Goal: Task Accomplishment & Management: Use online tool/utility

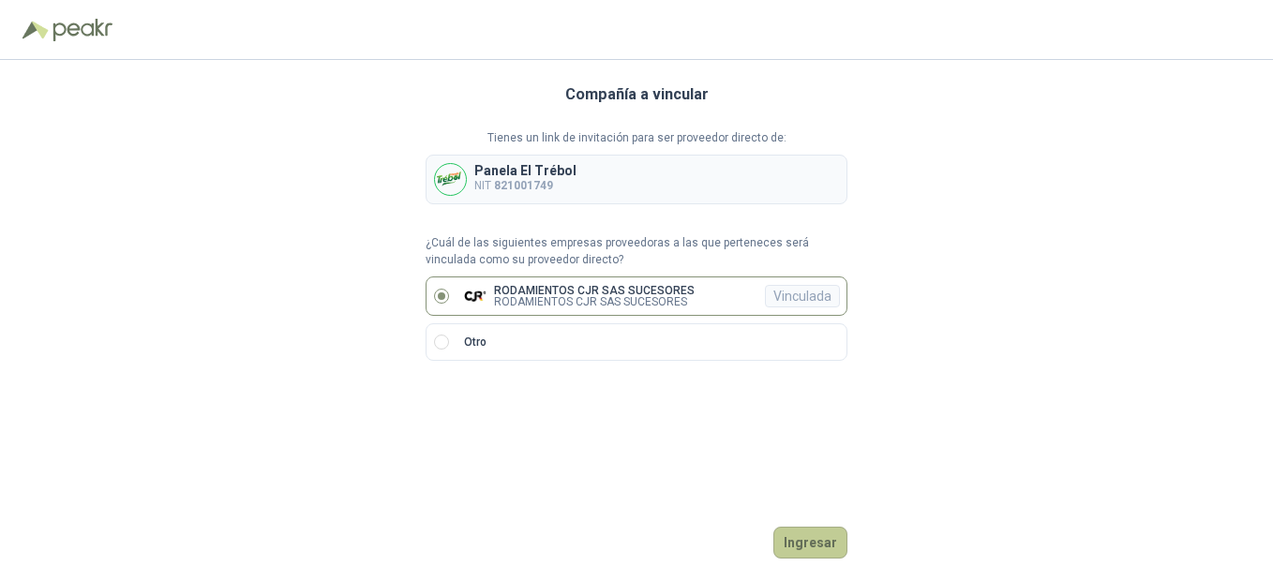
click at [811, 546] on button "Ingresar" at bounding box center [811, 543] width 74 height 32
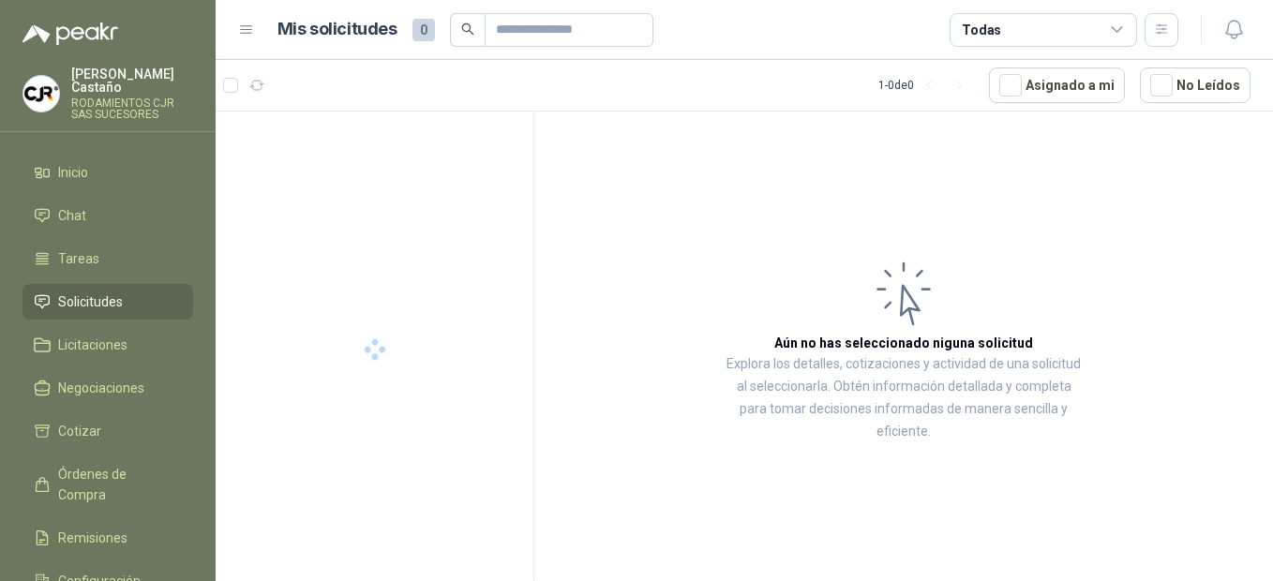
click at [820, 540] on article "Aún no has seleccionado niguna solicitud Explora los detalles, cotizaciones y a…" at bounding box center [903, 350] width 739 height 476
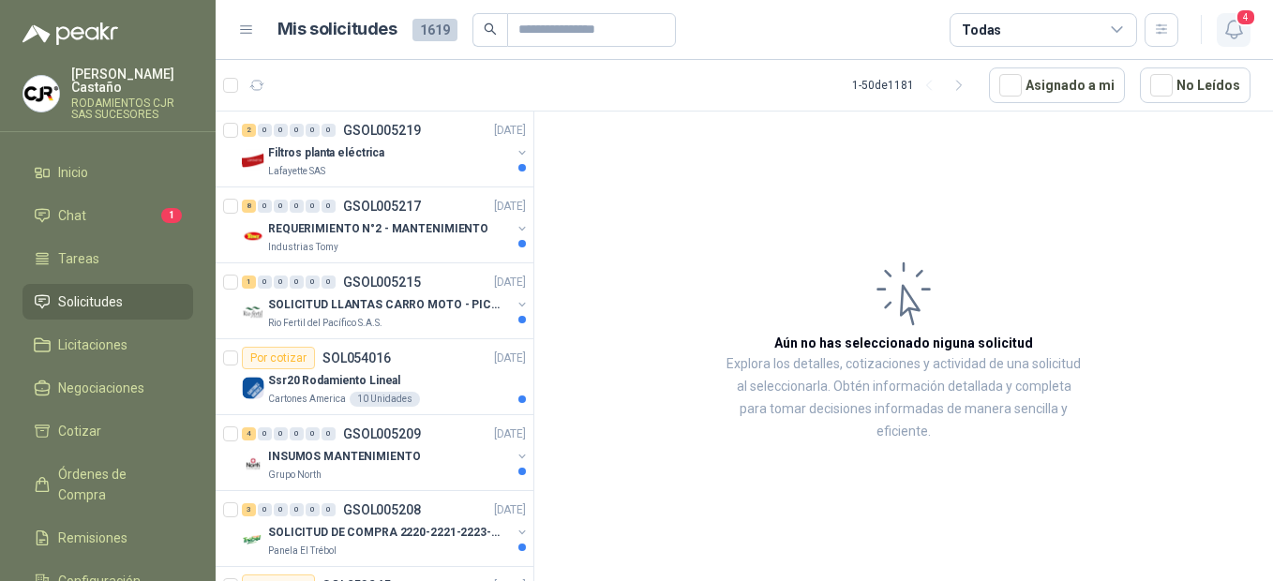
click at [1236, 28] on icon "button" at bounding box center [1234, 29] width 23 height 23
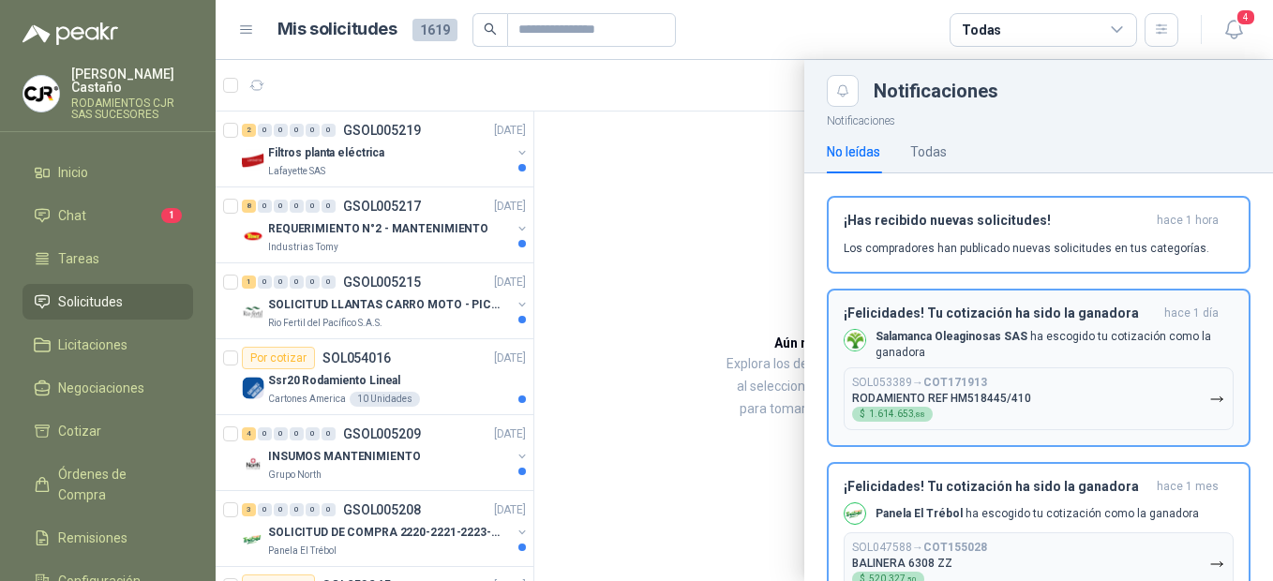
click at [935, 397] on p "RODAMIENTO REF HM518445/410" at bounding box center [941, 398] width 179 height 13
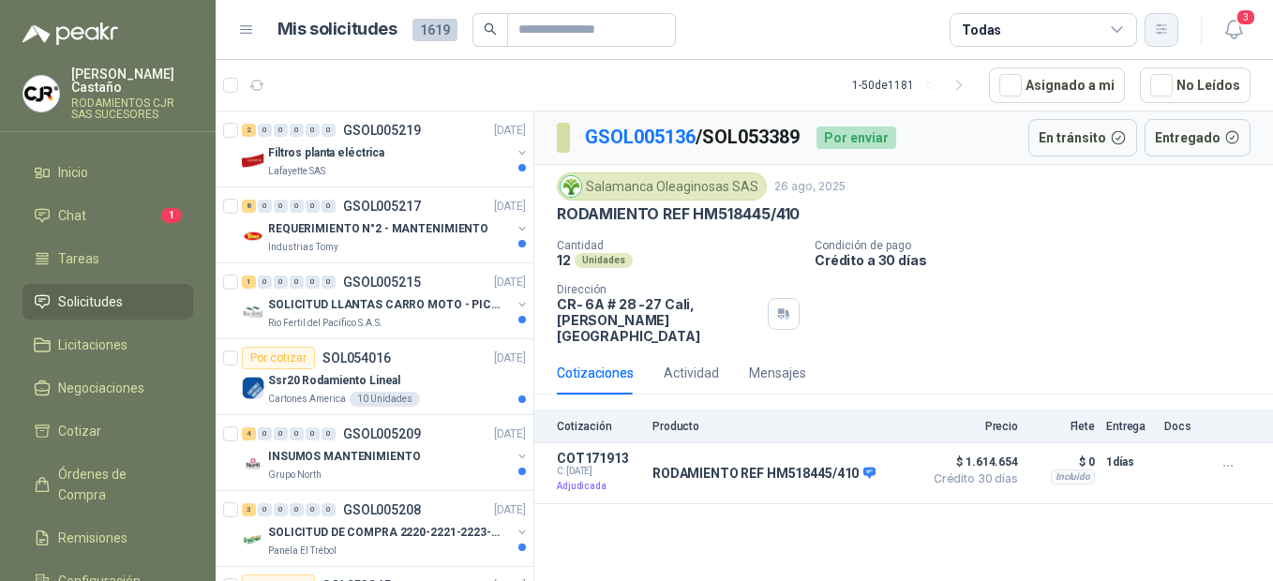
click at [1166, 27] on icon "button" at bounding box center [1162, 30] width 16 height 16
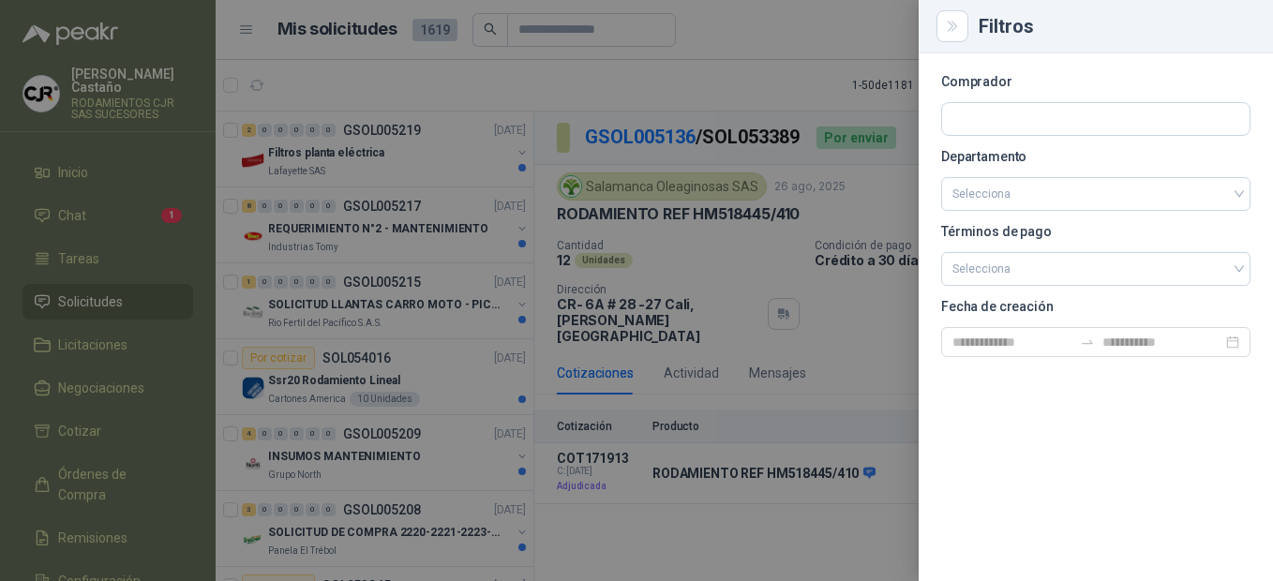
click at [860, 518] on div at bounding box center [636, 290] width 1273 height 581
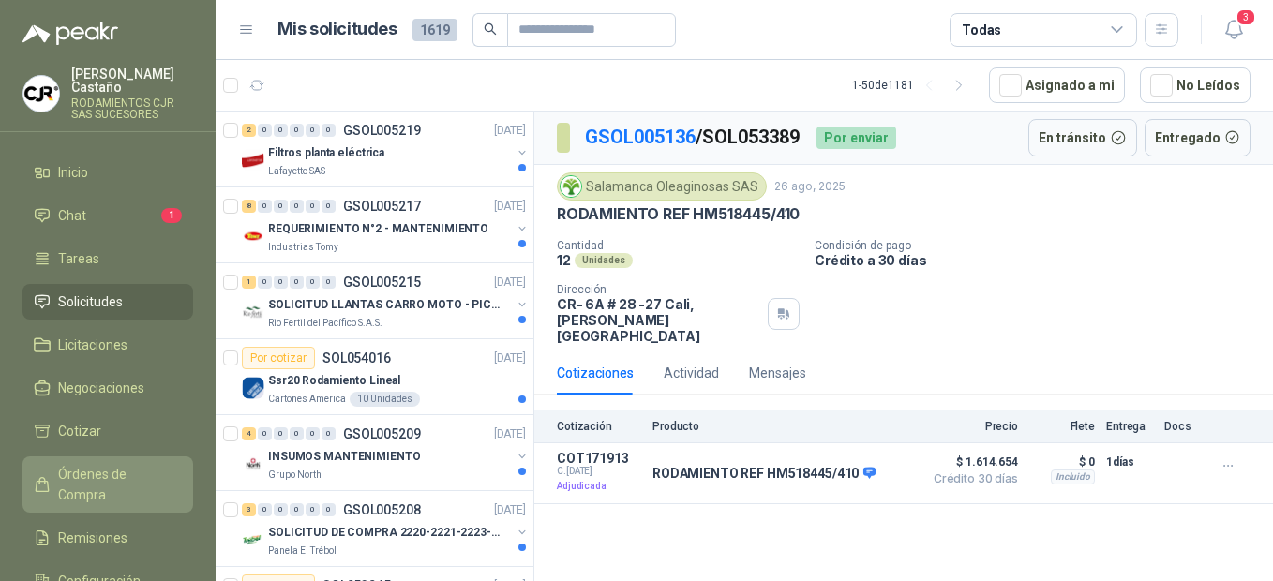
click at [101, 464] on span "Órdenes de Compra" at bounding box center [116, 484] width 117 height 41
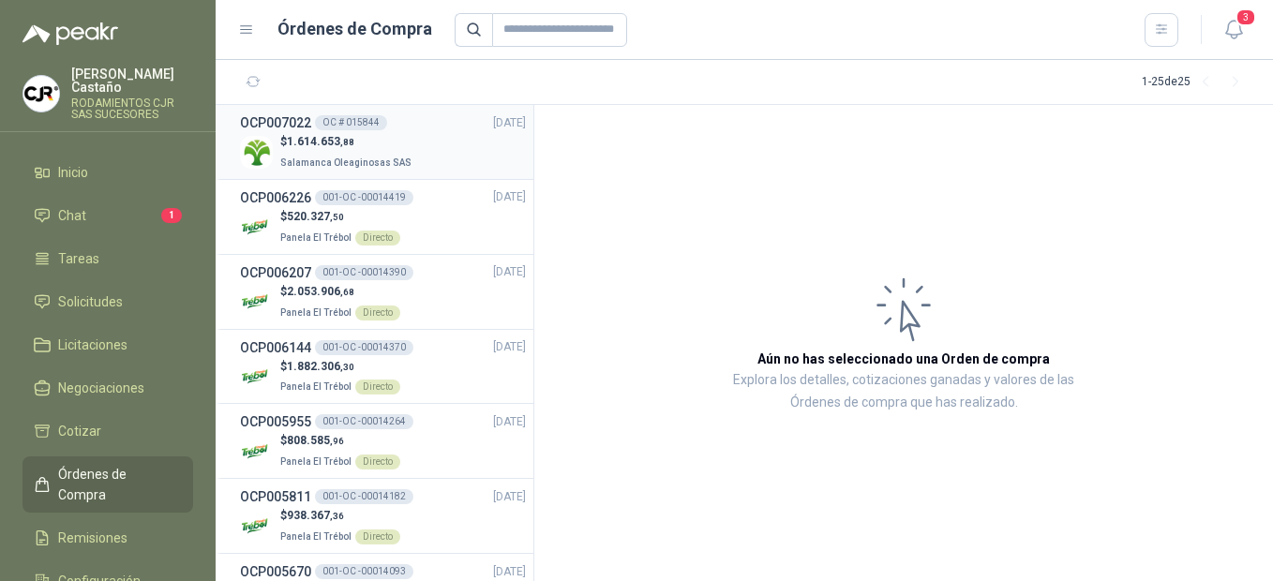
click at [324, 139] on span "1.614.653 ,88" at bounding box center [321, 141] width 68 height 13
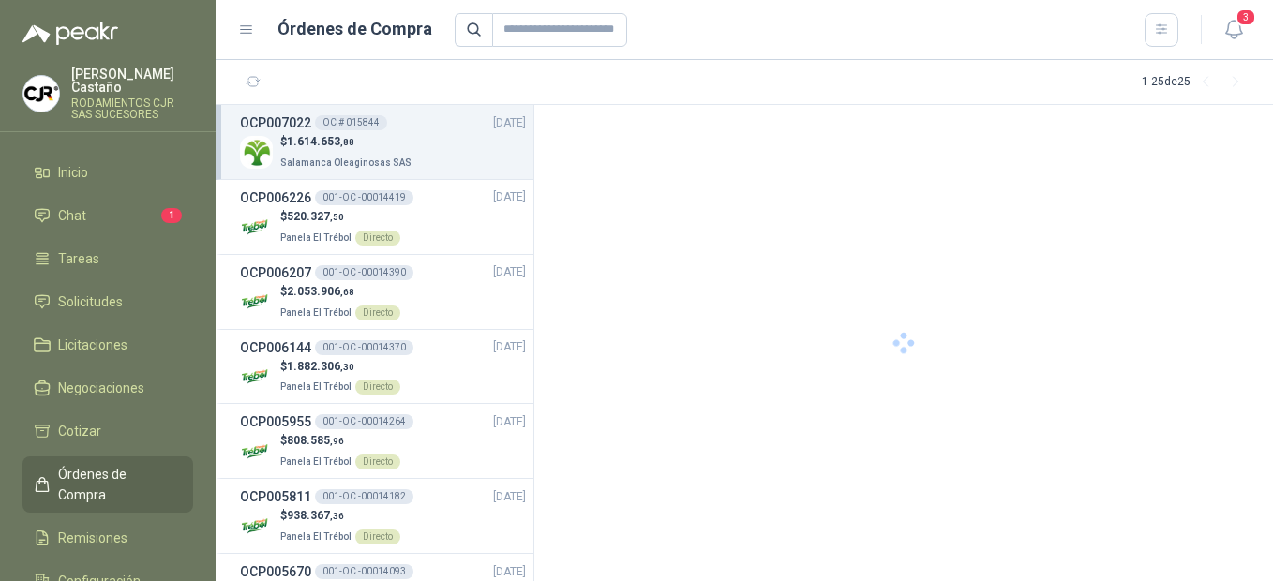
click at [324, 139] on span "1.614.653 ,88" at bounding box center [321, 141] width 68 height 13
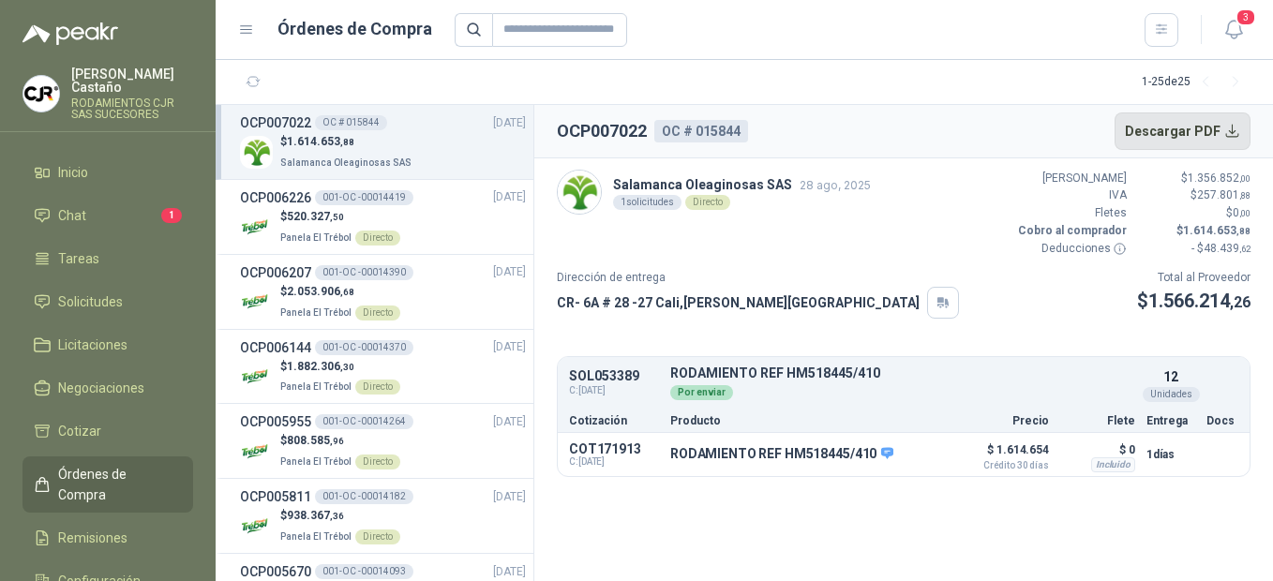
click at [1227, 133] on button "Descargar PDF" at bounding box center [1183, 132] width 137 height 38
